Goal: Information Seeking & Learning: Learn about a topic

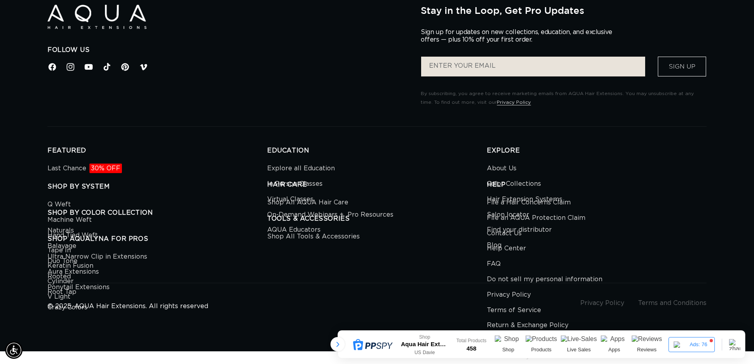
scroll to position [2694, 0]
